Goal: Find specific page/section: Find specific page/section

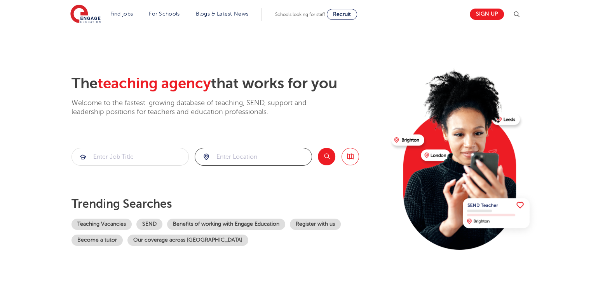
click at [251, 163] on input "search" at bounding box center [253, 156] width 117 height 17
click button "Submit" at bounding box center [0, 0] width 0 height 0
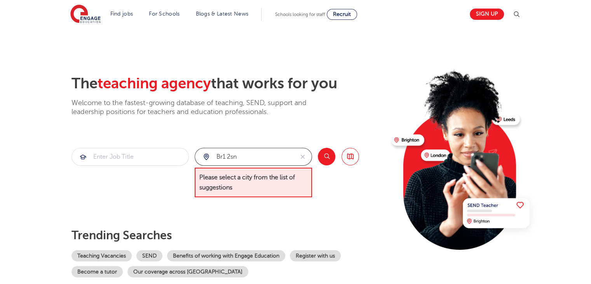
drag, startPoint x: 248, startPoint y: 157, endPoint x: 207, endPoint y: 156, distance: 40.5
click at [207, 156] on div "br1 2sn" at bounding box center [244, 156] width 99 height 17
click button "Submit" at bounding box center [0, 0] width 0 height 0
click at [325, 157] on button "Search" at bounding box center [326, 156] width 17 height 17
drag, startPoint x: 245, startPoint y: 161, endPoint x: 206, endPoint y: 161, distance: 38.9
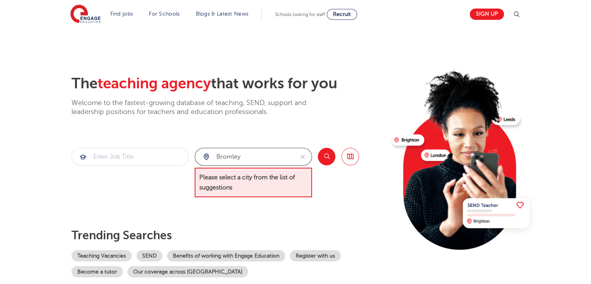
click at [206, 161] on div "bromley" at bounding box center [244, 156] width 99 height 17
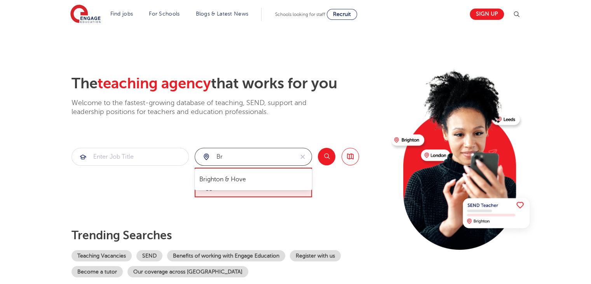
type input "b"
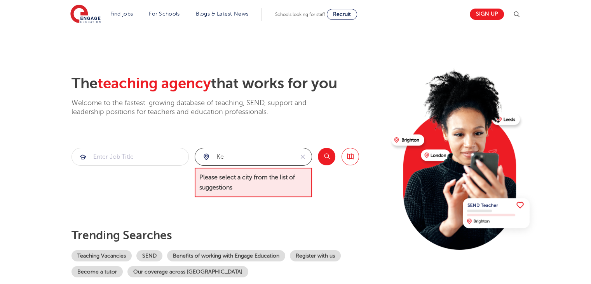
type input "k"
type input "g"
click at [350, 158] on link "Browse all Jobs" at bounding box center [350, 156] width 17 height 17
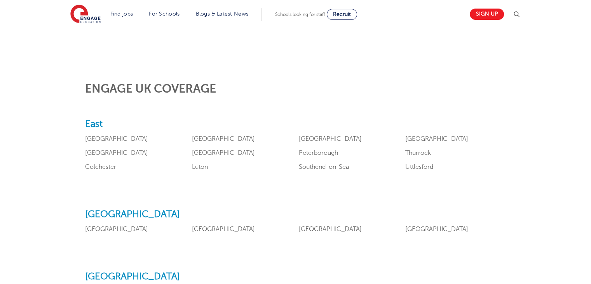
scroll to position [371, 0]
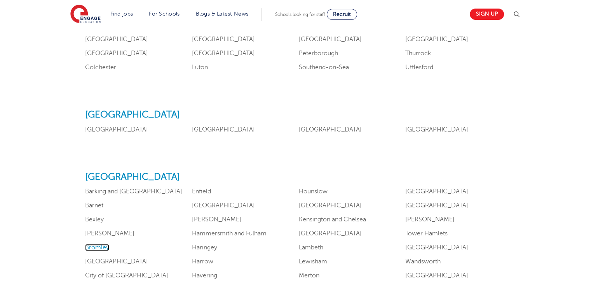
click at [99, 248] on link "Bromley" at bounding box center [97, 247] width 24 height 7
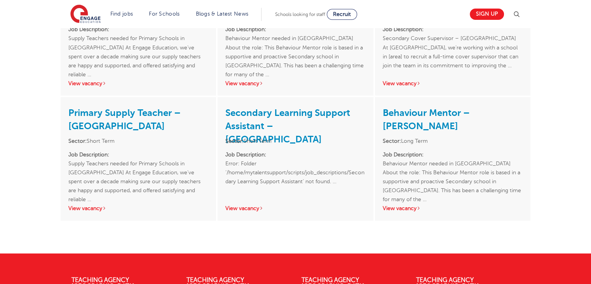
scroll to position [1438, 0]
